Goal: Communication & Community: Connect with others

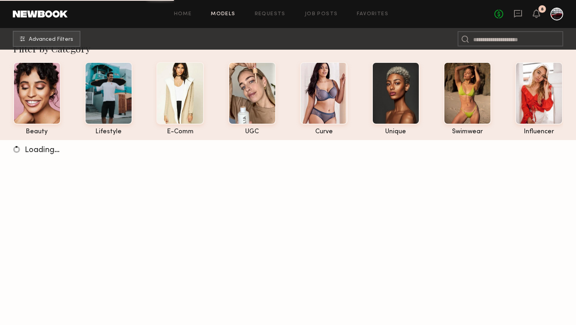
scroll to position [86, 0]
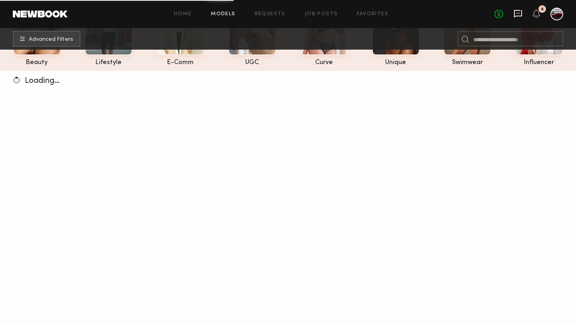
click at [521, 12] on icon at bounding box center [518, 14] width 8 height 8
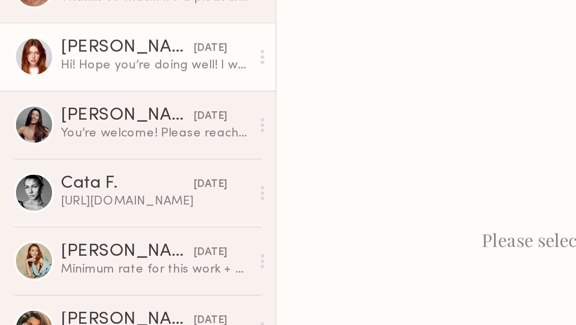
scroll to position [2, 0]
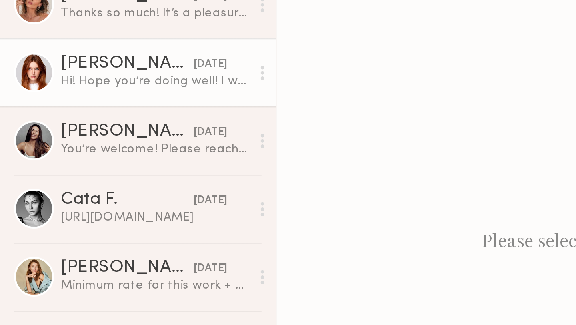
click at [38, 96] on div "Annika R." at bounding box center [58, 97] width 60 height 8
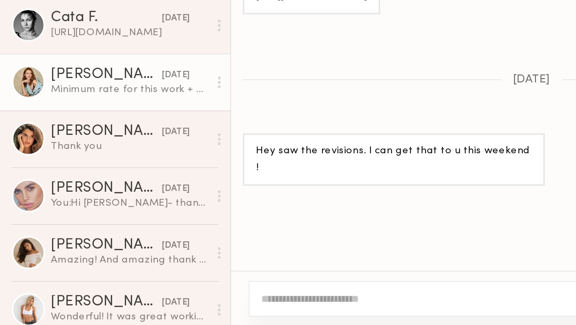
scroll to position [636, 0]
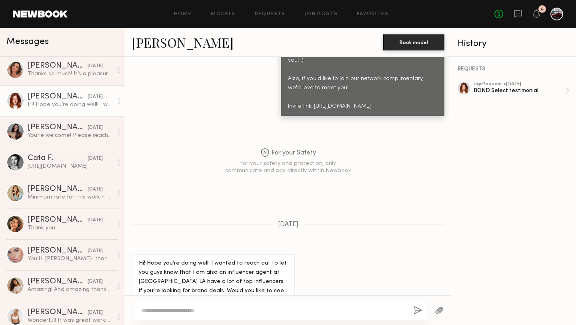
click at [168, 43] on link "Annika R." at bounding box center [183, 42] width 102 height 17
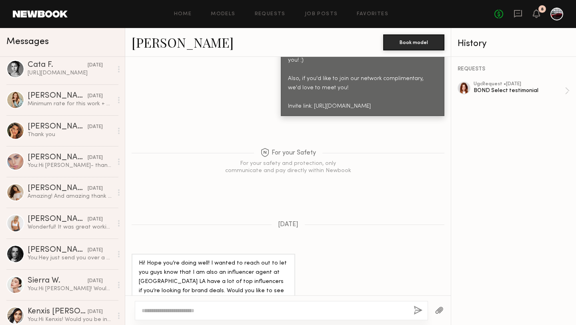
scroll to position [96, 0]
click at [50, 192] on div "Sabrina D. 06/18/2025 Amazing! And amazing thank you!" at bounding box center [70, 192] width 85 height 16
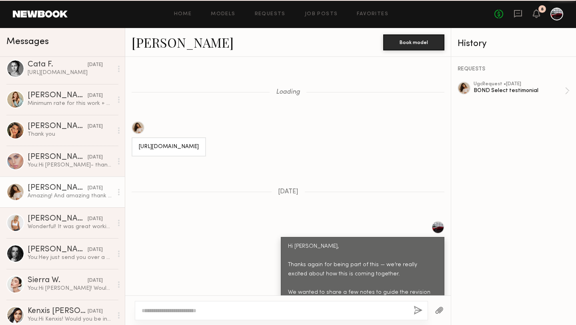
scroll to position [965, 0]
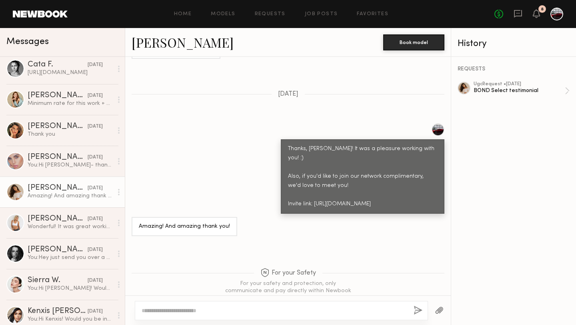
click at [172, 43] on link "Sabrina D." at bounding box center [183, 42] width 102 height 17
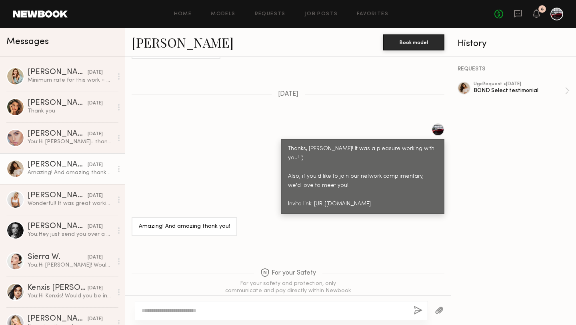
scroll to position [121, 0]
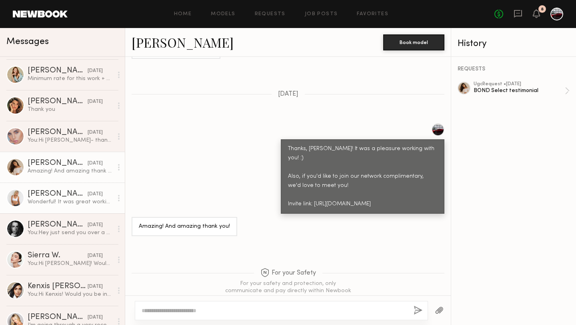
click at [47, 197] on div "Maggie L." at bounding box center [58, 194] width 60 height 8
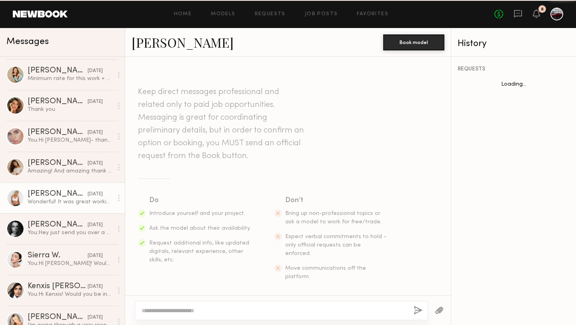
scroll to position [698, 0]
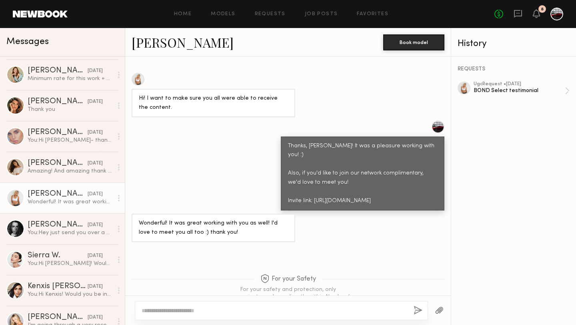
click at [162, 42] on link "Maggie L." at bounding box center [183, 42] width 102 height 17
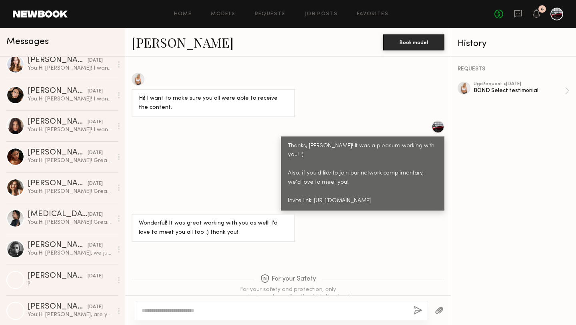
scroll to position [748, 0]
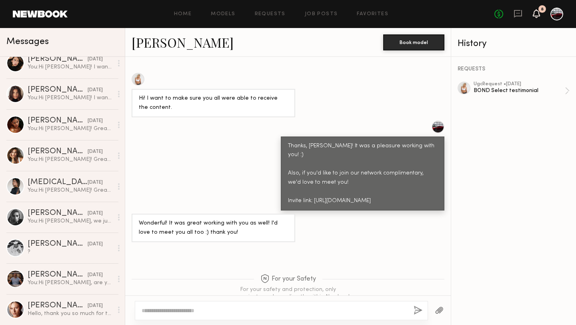
click at [536, 12] on icon at bounding box center [536, 13] width 6 height 6
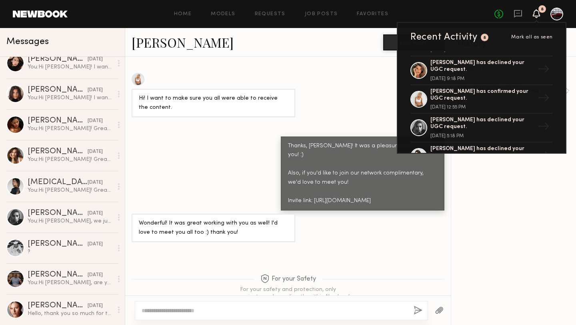
scroll to position [523, 0]
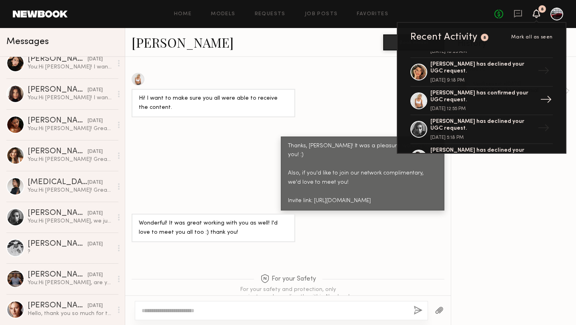
click at [464, 90] on div "Maggie L. has confirmed your UGC request." at bounding box center [482, 97] width 104 height 14
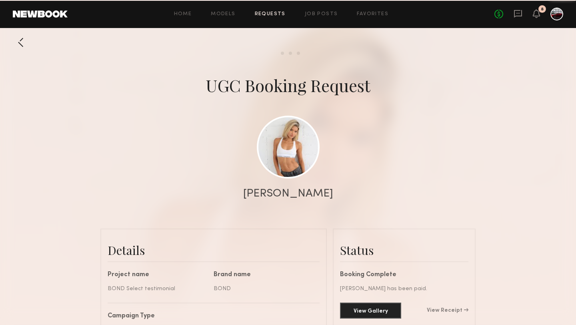
scroll to position [902, 0]
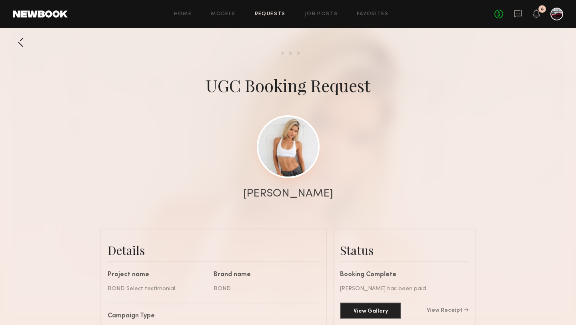
click at [303, 154] on link at bounding box center [288, 146] width 63 height 63
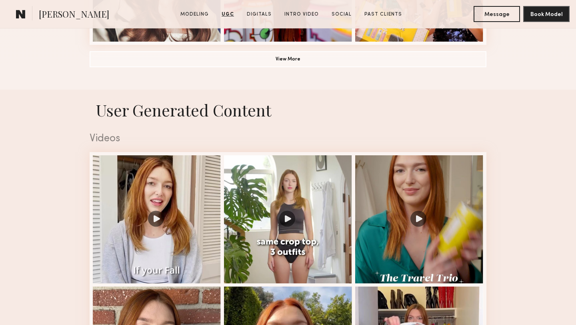
scroll to position [643, 0]
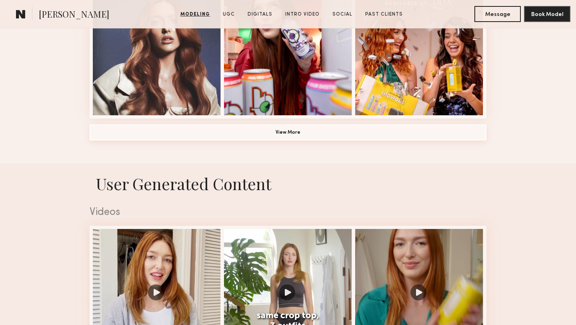
click at [282, 132] on button "View More" at bounding box center [288, 132] width 397 height 16
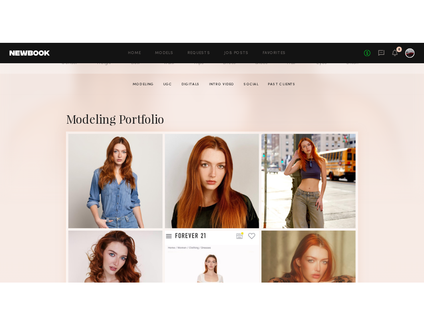
scroll to position [171, 0]
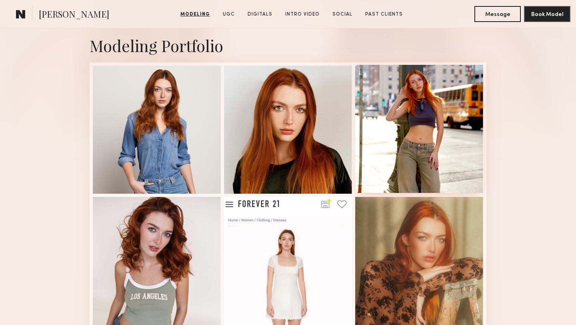
click at [425, 116] on div at bounding box center [419, 129] width 128 height 128
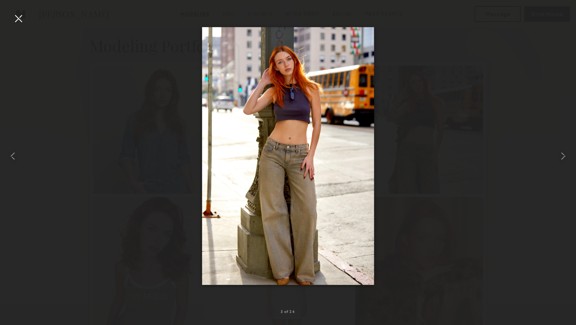
drag, startPoint x: 301, startPoint y: 150, endPoint x: 454, endPoint y: 5, distance: 210.5
click at [0, 0] on nb-gallery-light "3 of 24" at bounding box center [288, 162] width 576 height 325
click at [286, 153] on img at bounding box center [288, 156] width 172 height 258
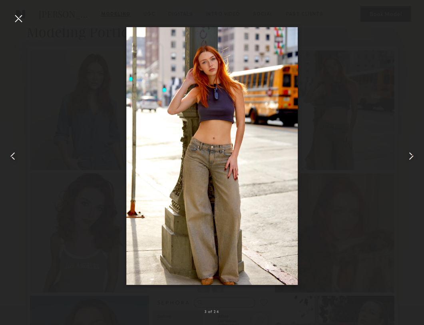
drag, startPoint x: 289, startPoint y: 160, endPoint x: 420, endPoint y: 1, distance: 206.3
click at [0, 0] on nb-gallery-light "3 of 24" at bounding box center [212, 162] width 424 height 325
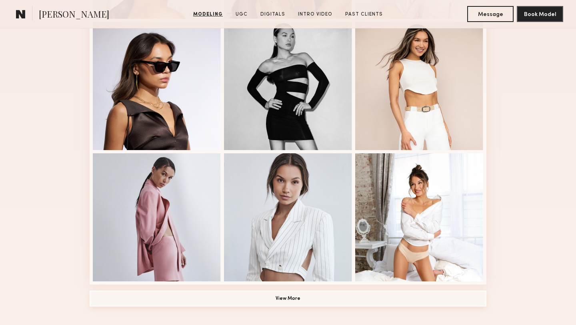
scroll to position [474, 0]
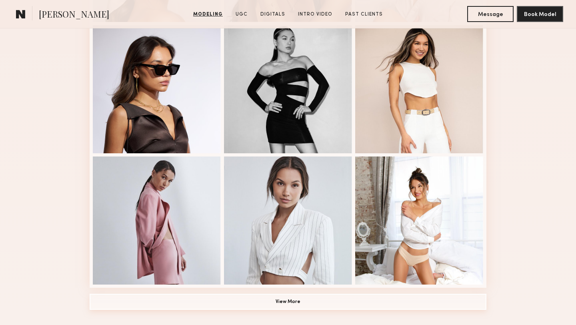
click at [267, 301] on button "View More" at bounding box center [288, 302] width 397 height 16
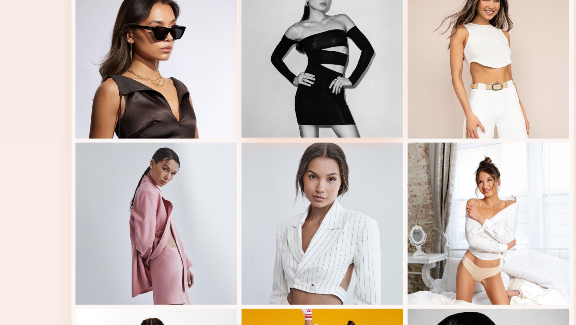
scroll to position [680, 0]
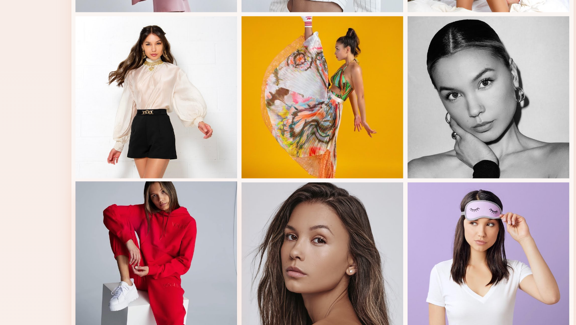
click at [150, 242] on div at bounding box center [157, 275] width 128 height 128
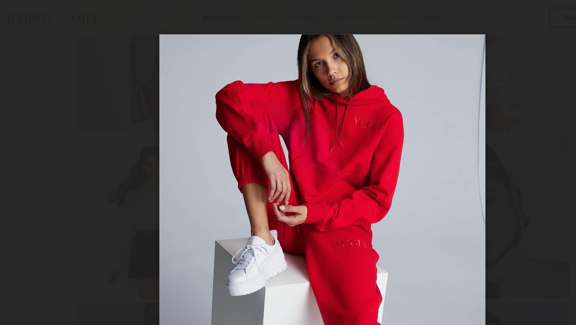
scroll to position [641, 0]
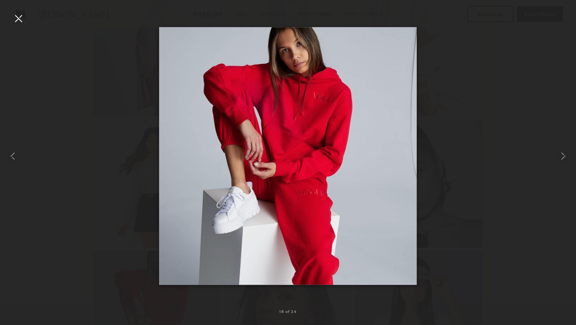
click at [112, 101] on div at bounding box center [288, 156] width 576 height 286
click at [20, 22] on div at bounding box center [18, 18] width 13 height 13
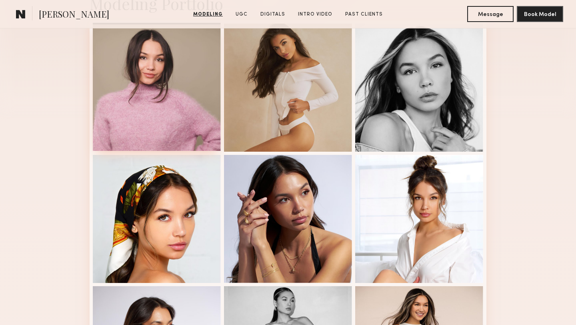
scroll to position [168, 0]
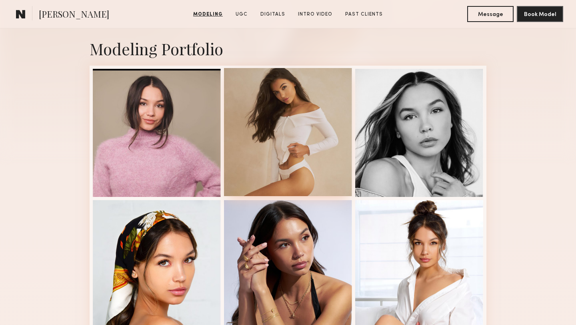
click at [290, 97] on div at bounding box center [288, 132] width 128 height 128
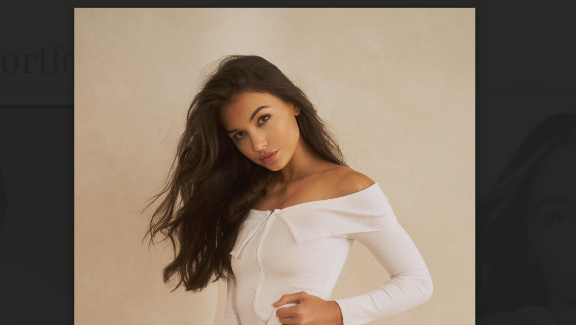
click at [402, 34] on div at bounding box center [288, 156] width 576 height 286
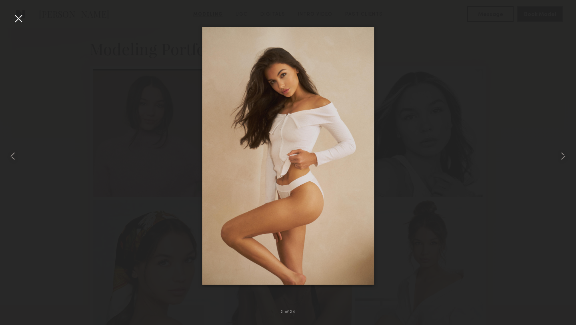
click at [17, 21] on div at bounding box center [18, 18] width 13 height 13
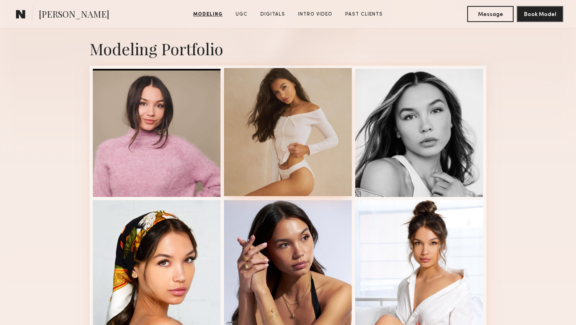
click at [277, 103] on div at bounding box center [288, 132] width 128 height 128
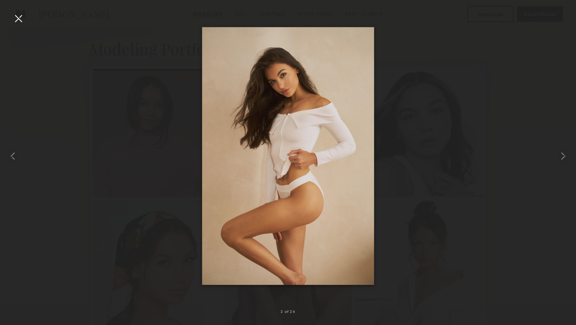
click at [20, 18] on div at bounding box center [18, 18] width 13 height 13
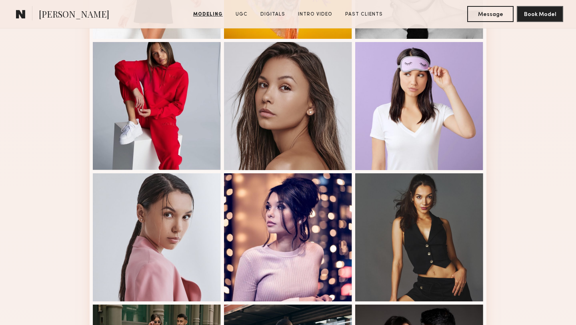
scroll to position [859, 0]
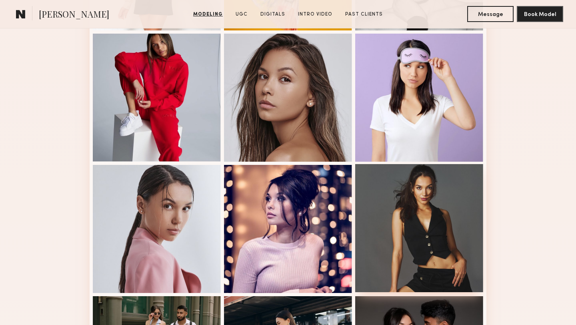
click at [439, 239] on div at bounding box center [419, 228] width 128 height 128
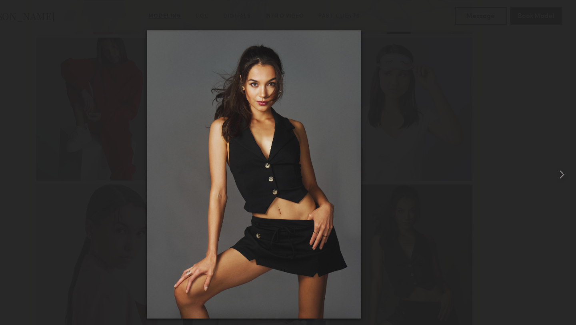
drag, startPoint x: 294, startPoint y: 80, endPoint x: 315, endPoint y: 1, distance: 81.0
click at [60, 0] on nb-gallery-light "21 of 24" at bounding box center [288, 162] width 576 height 325
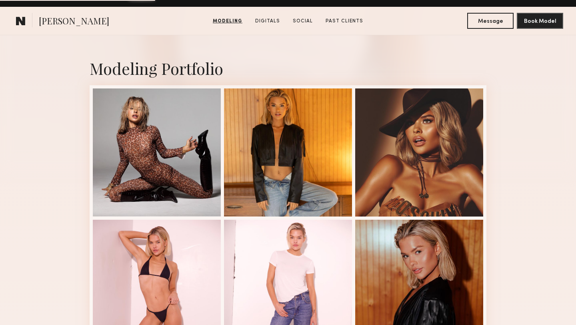
scroll to position [170, 0]
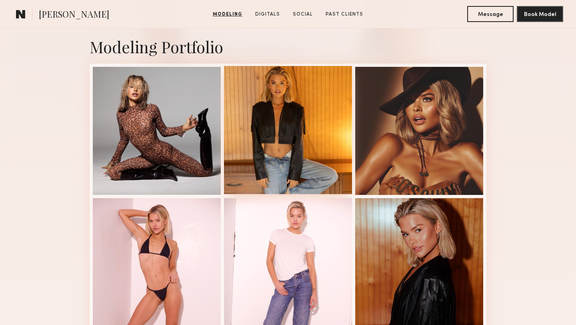
click at [270, 131] on div at bounding box center [288, 130] width 128 height 128
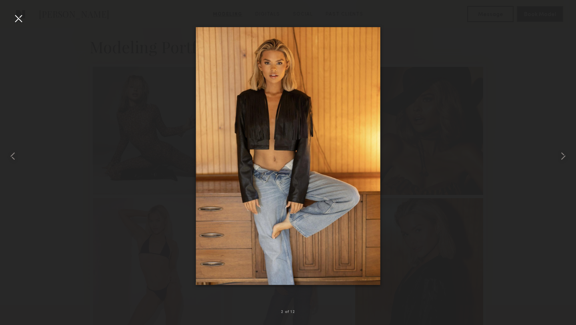
click at [24, 15] on div at bounding box center [18, 18] width 13 height 13
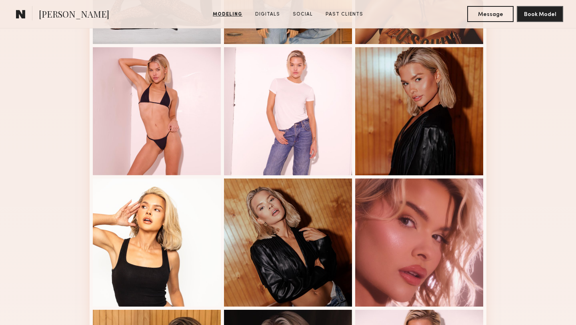
scroll to position [330, 0]
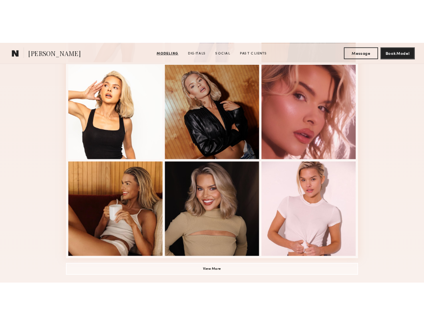
scroll to position [464, 0]
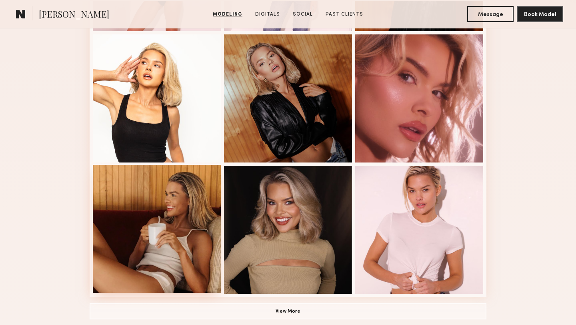
click at [177, 218] on div at bounding box center [157, 229] width 128 height 128
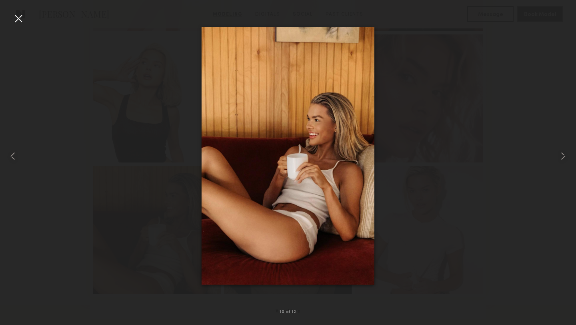
click at [18, 20] on div at bounding box center [18, 18] width 13 height 13
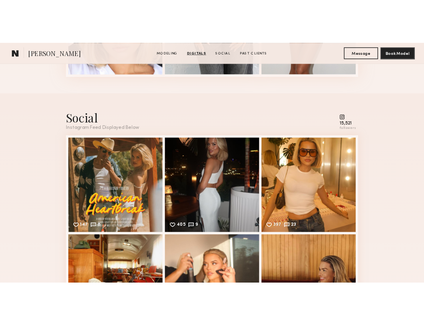
scroll to position [1096, 0]
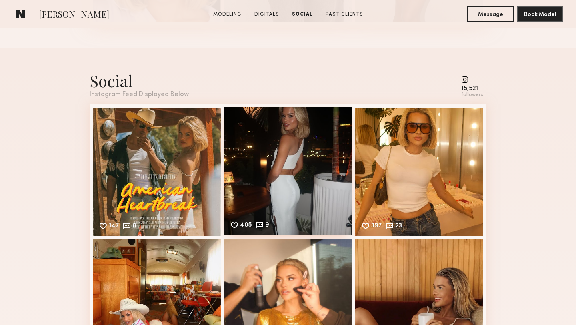
click at [297, 145] on div "405 9 Likes & comments displayed to show model’s engagement" at bounding box center [288, 171] width 128 height 128
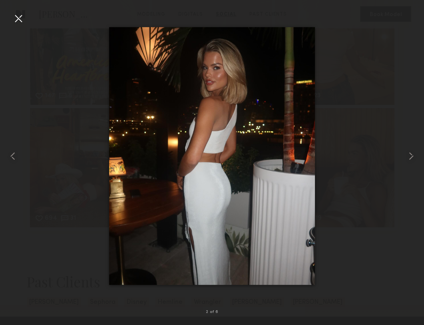
drag, startPoint x: 297, startPoint y: 146, endPoint x: 357, endPoint y: 46, distance: 116.3
click at [0, 0] on nb-gallery-light "2 of 6" at bounding box center [212, 162] width 424 height 325
